Goal: Task Accomplishment & Management: Complete application form

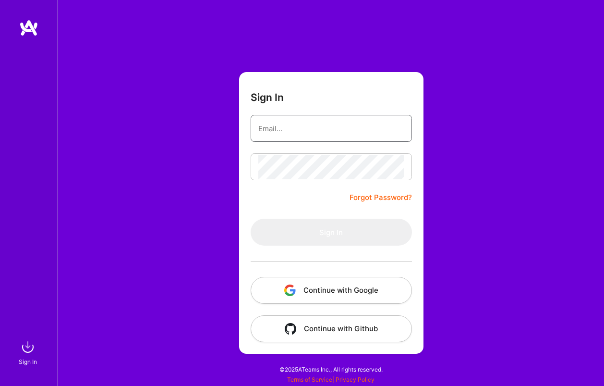
type input "[PERSON_NAME][EMAIL_ADDRESS][PERSON_NAME][DOMAIN_NAME]"
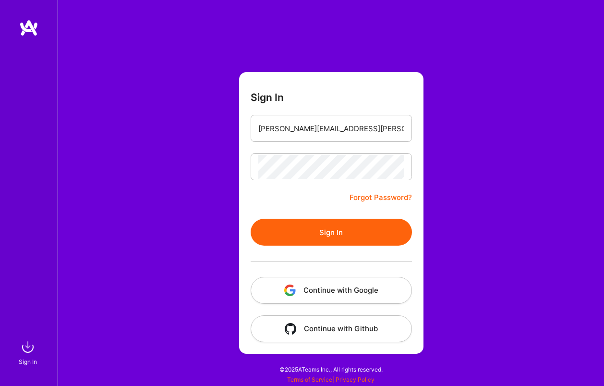
click at [330, 232] on button "Sign In" at bounding box center [331, 232] width 161 height 27
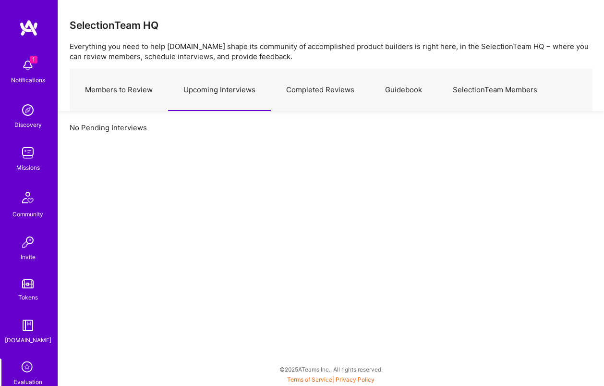
scroll to position [85, 0]
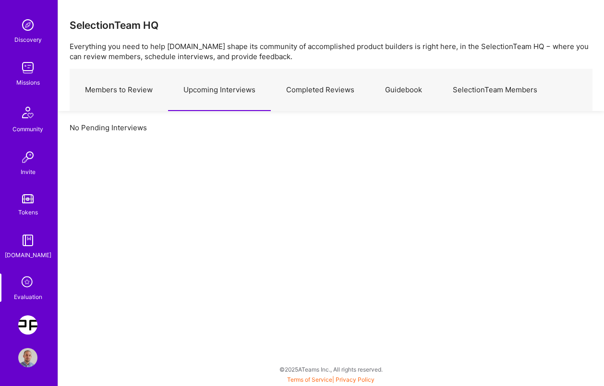
click at [33, 323] on img at bounding box center [27, 324] width 19 height 19
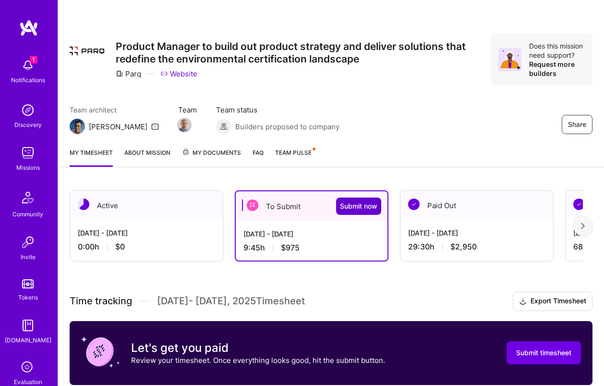
click at [359, 208] on span "Submit now" at bounding box center [358, 206] width 37 height 10
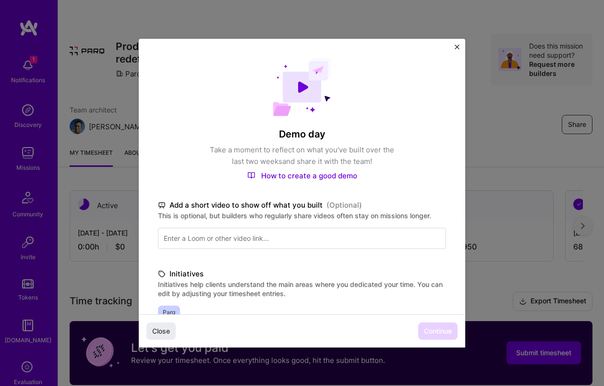
click at [455, 49] on img "Close" at bounding box center [457, 46] width 5 height 5
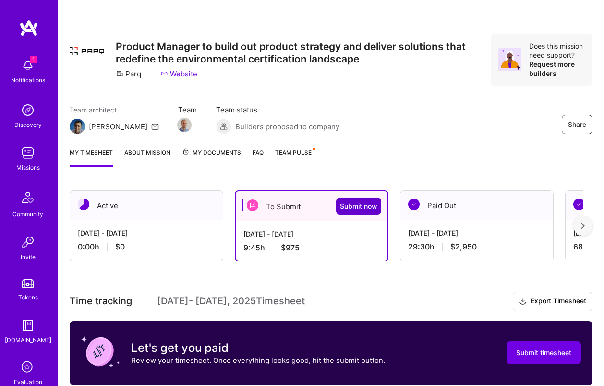
click at [363, 208] on span "Submit now" at bounding box center [358, 206] width 37 height 10
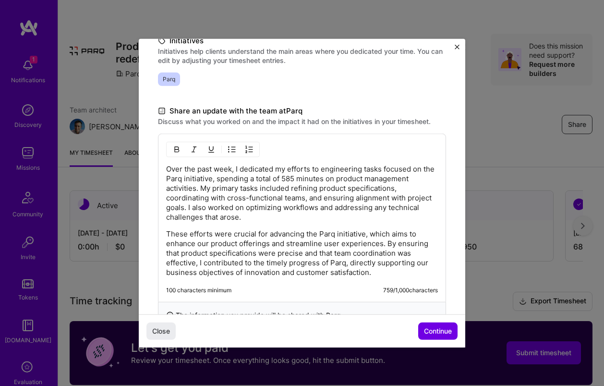
scroll to position [266, 0]
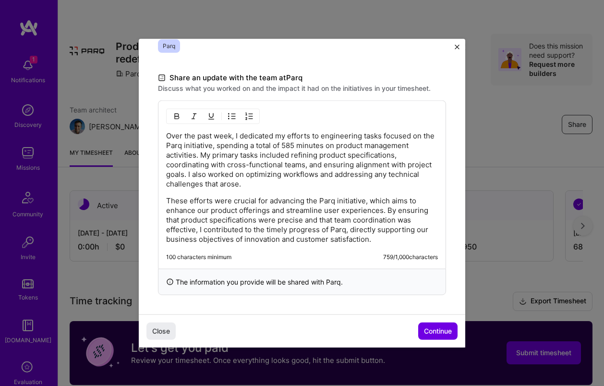
click at [272, 211] on p "These efforts were crucial for advancing the Parq initiative, which aims to enh…" at bounding box center [302, 219] width 272 height 48
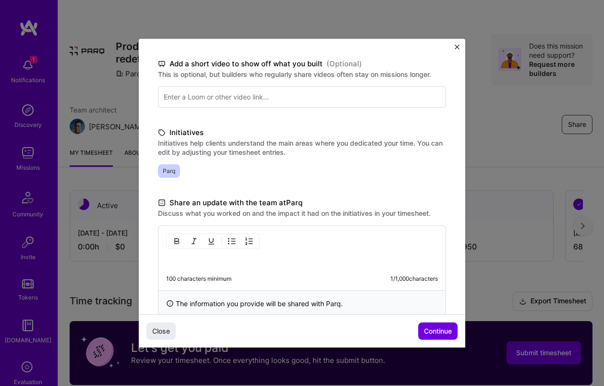
scroll to position [163, 0]
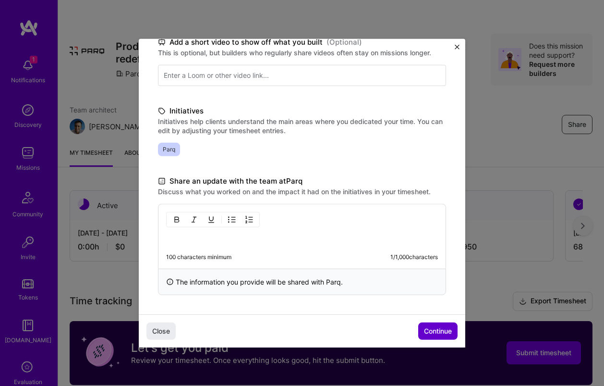
click at [435, 332] on span "Continue" at bounding box center [438, 331] width 28 height 10
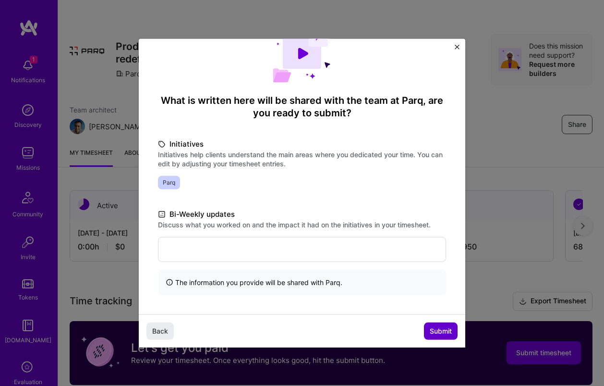
click at [435, 332] on span "Submit" at bounding box center [441, 331] width 22 height 10
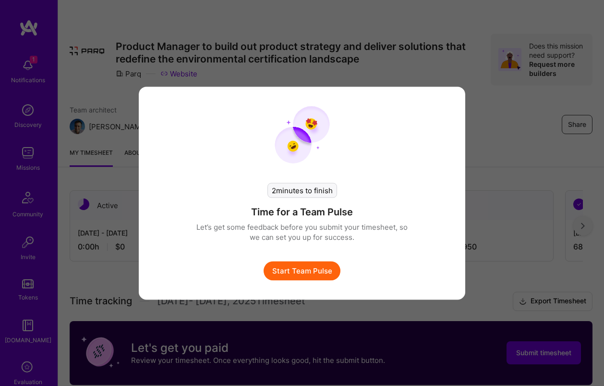
click at [331, 271] on button "Start Team Pulse" at bounding box center [302, 270] width 77 height 19
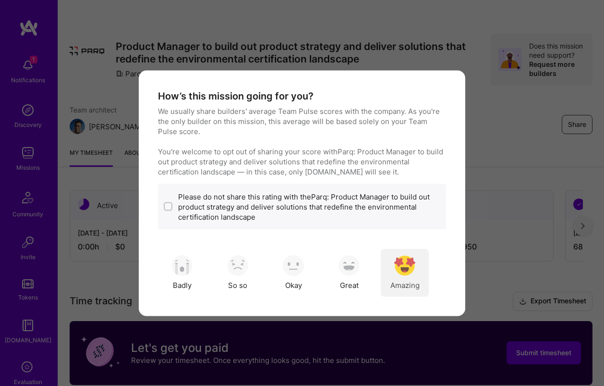
click at [418, 280] on span "Amazing" at bounding box center [404, 285] width 29 height 10
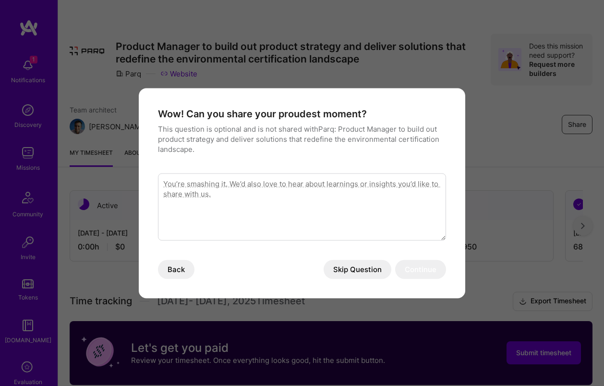
click at [383, 268] on button "Skip Question" at bounding box center [358, 268] width 68 height 19
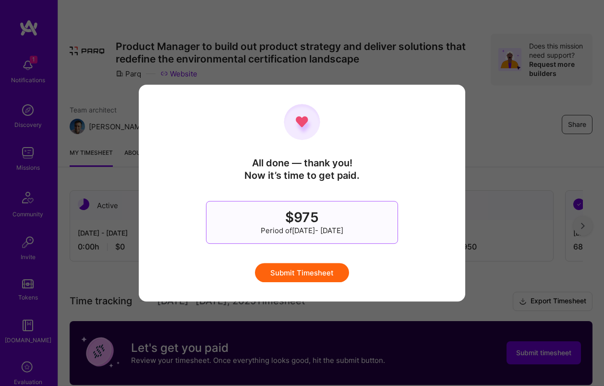
click at [320, 273] on button "Submit Timesheet" at bounding box center [302, 272] width 94 height 19
